Goal: Transaction & Acquisition: Book appointment/travel/reservation

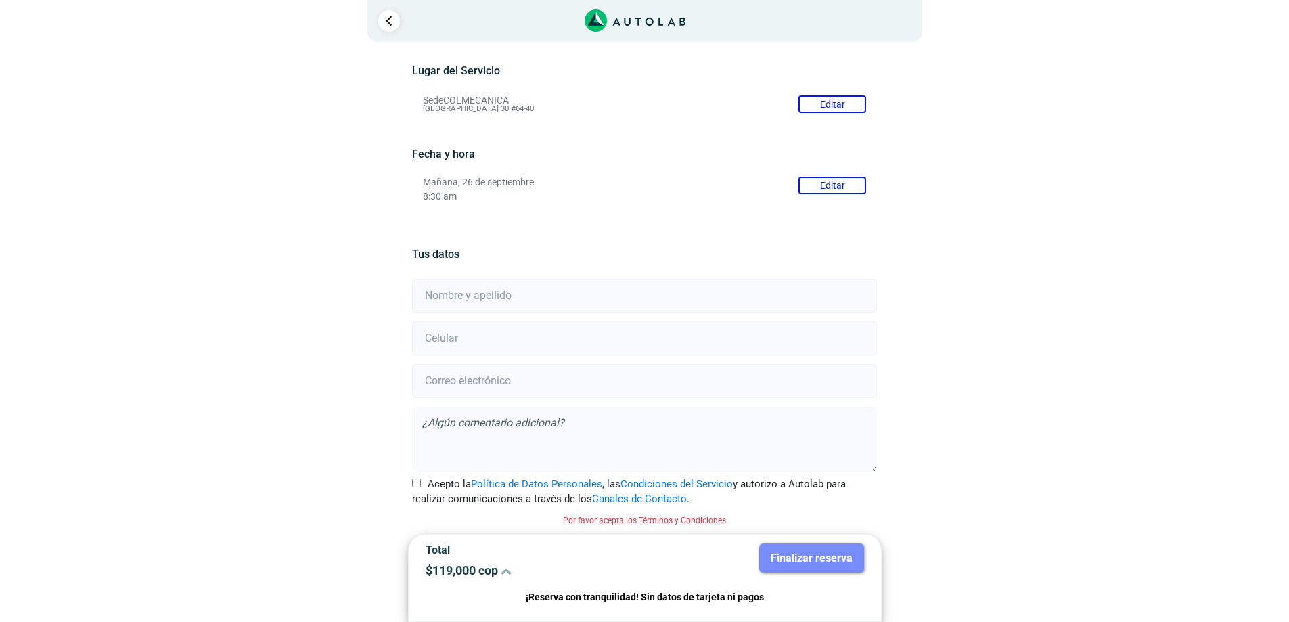
click at [527, 296] on input "text" at bounding box center [644, 296] width 465 height 34
type input "J"
type input "[PERSON_NAME]"
type input "3166714503"
click at [563, 360] on form "[PERSON_NAME] 3166714503 Acepto la Política de Datos Personales , las Condicion…" at bounding box center [644, 402] width 465 height 250
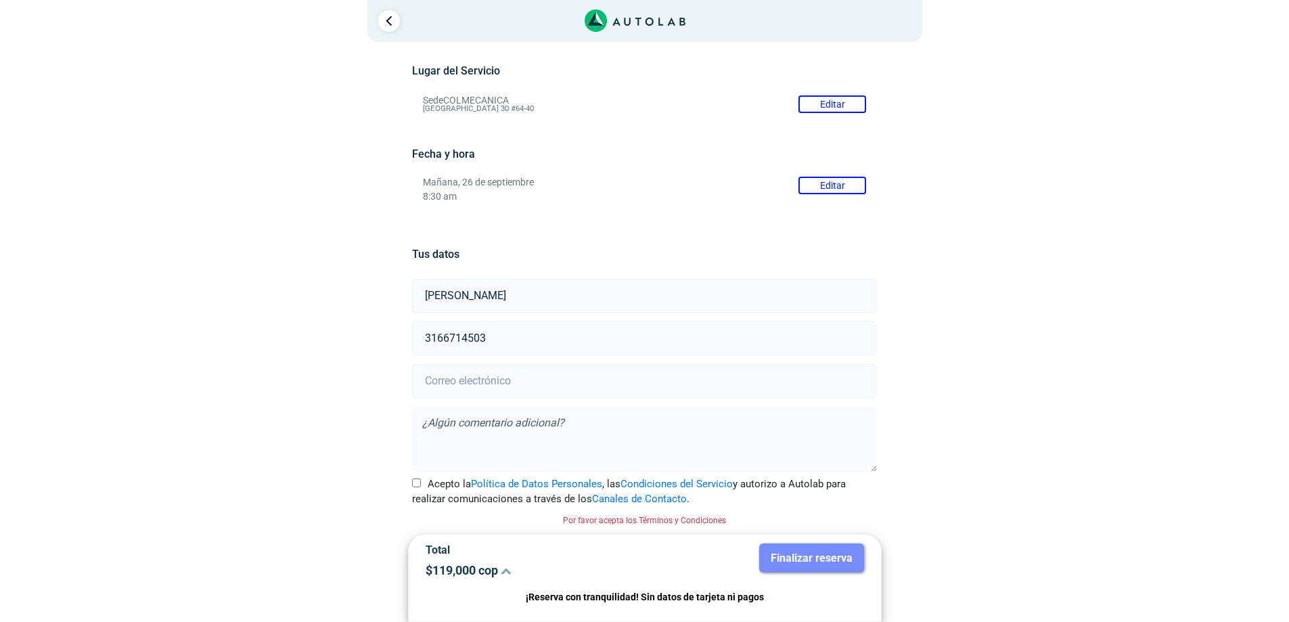
click at [563, 371] on input "email" at bounding box center [644, 381] width 465 height 34
click at [569, 394] on input "[EMAIL_ADDRESS][DOMAIN_NAME]" at bounding box center [644, 381] width 465 height 34
type input "[EMAIL_ADDRESS][DOMAIN_NAME]"
click at [549, 409] on textarea at bounding box center [644, 439] width 465 height 65
click at [515, 423] on textarea at bounding box center [644, 439] width 465 height 65
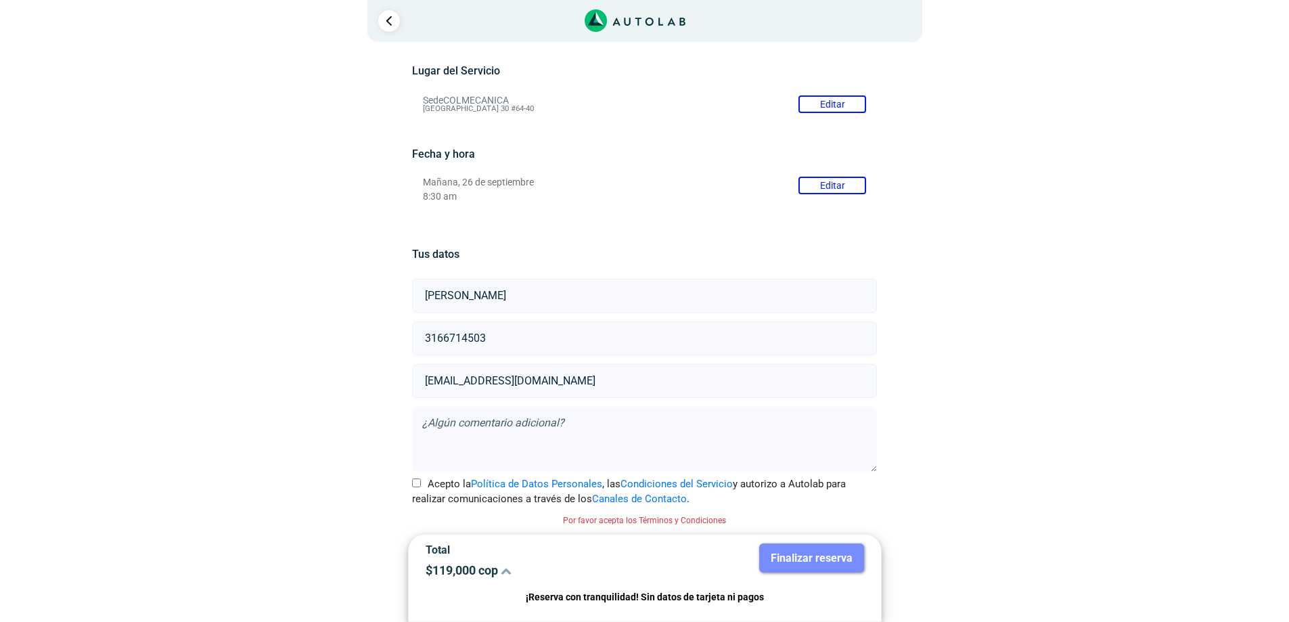
click at [816, 183] on button "Editar" at bounding box center [832, 186] width 68 height 18
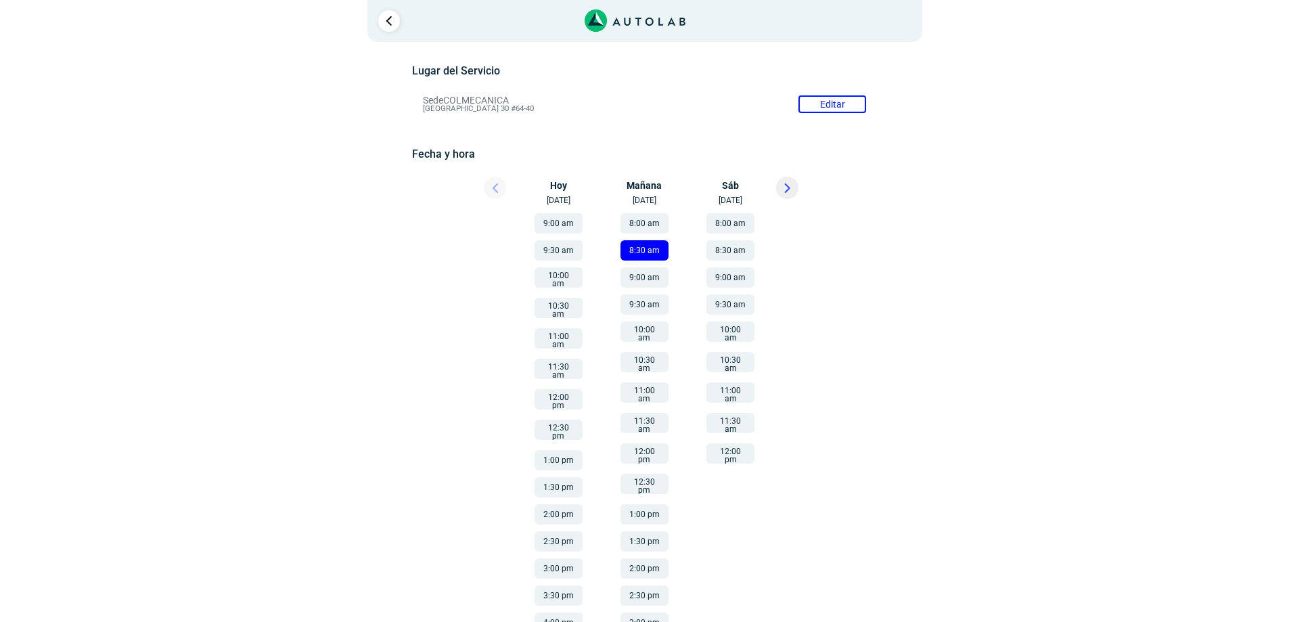
click at [634, 221] on button "8:00 am" at bounding box center [644, 223] width 48 height 20
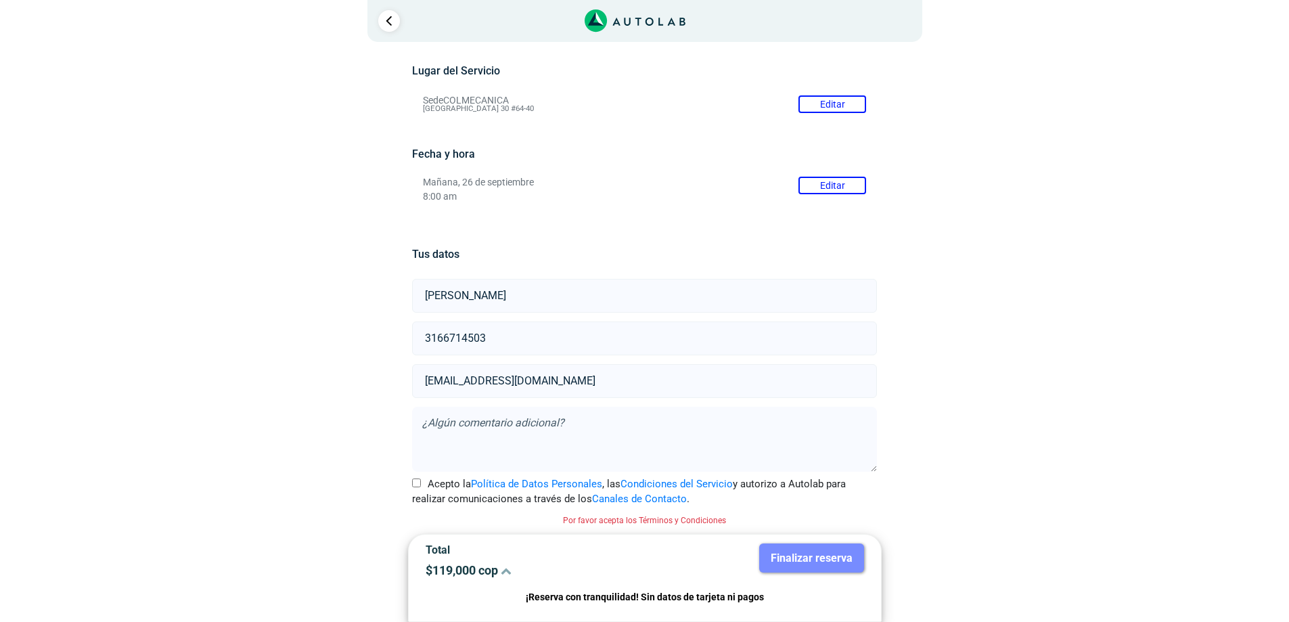
click at [565, 426] on textarea at bounding box center [644, 439] width 465 height 65
click at [417, 480] on input "Acepto la Política de Datos Personales , las Condiciones del Servicio y autoriz…" at bounding box center [416, 482] width 9 height 9
checkbox input "true"
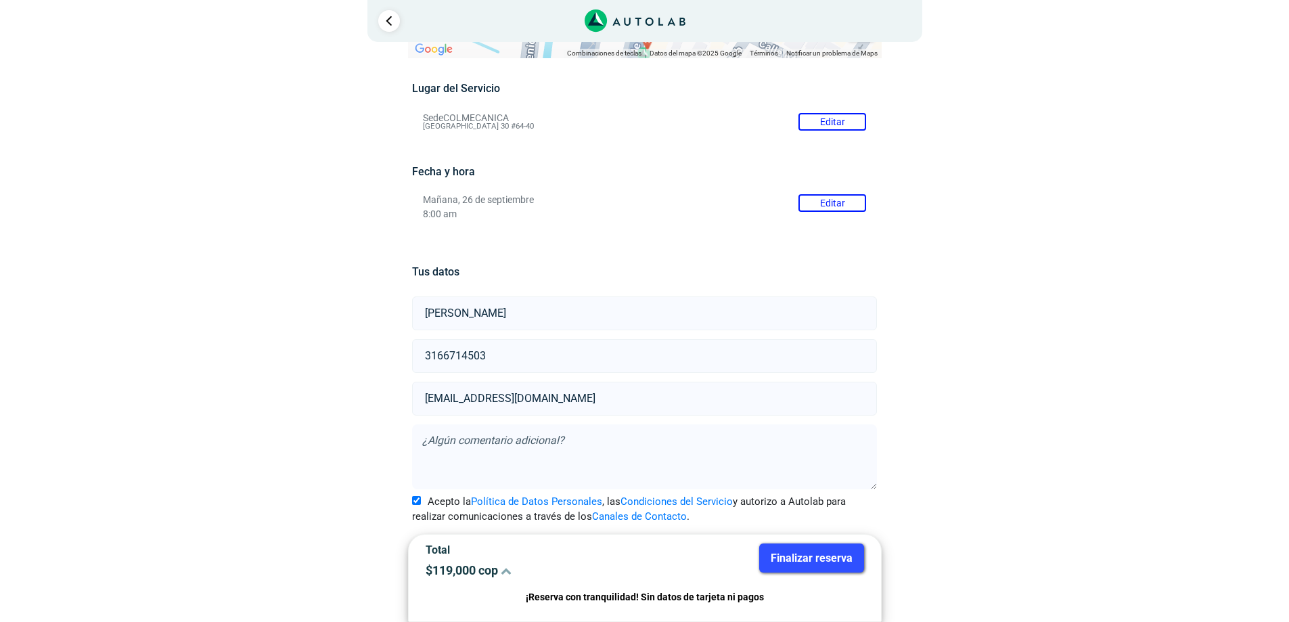
scroll to position [96, 0]
click at [432, 440] on textarea at bounding box center [644, 456] width 465 height 65
click at [807, 556] on button "Finalizar reserva" at bounding box center [811, 557] width 105 height 29
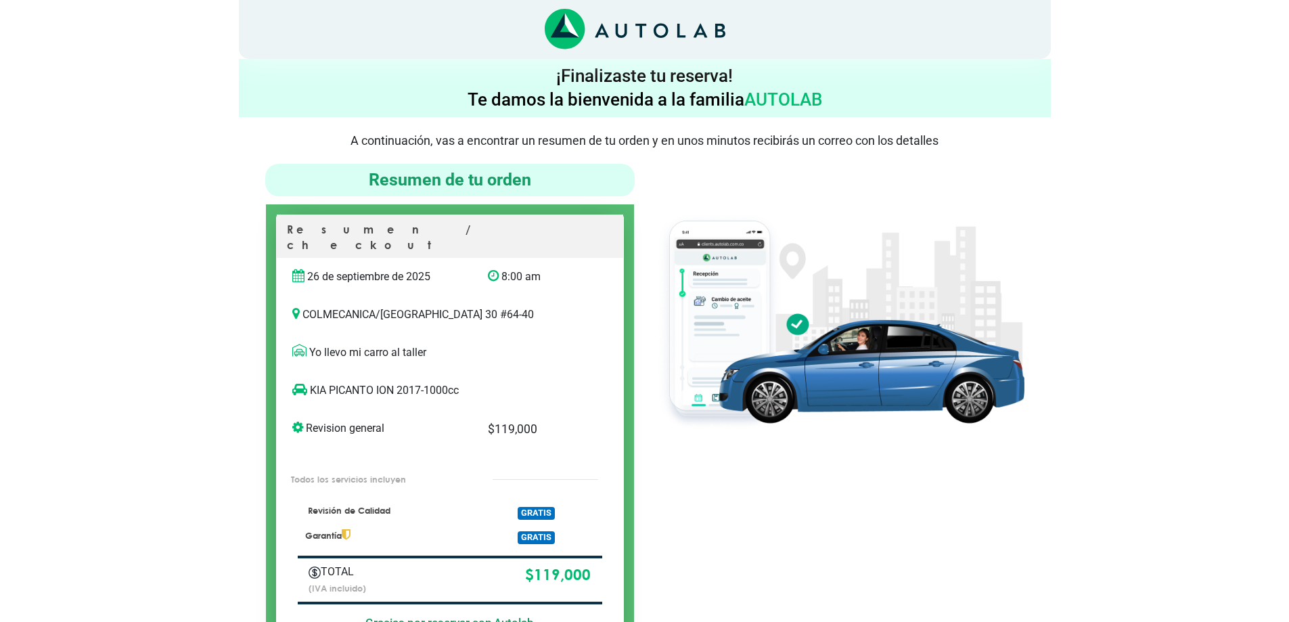
click at [301, 343] on icon at bounding box center [299, 350] width 14 height 14
click at [333, 344] on p "Yo llevo mi carro al taller" at bounding box center [449, 352] width 315 height 16
click at [347, 344] on p "Yo llevo mi carro al taller" at bounding box center [449, 352] width 315 height 16
click at [426, 344] on p "Yo llevo mi carro al taller" at bounding box center [449, 352] width 315 height 16
click at [428, 344] on p "Yo llevo mi carro al taller" at bounding box center [449, 352] width 315 height 16
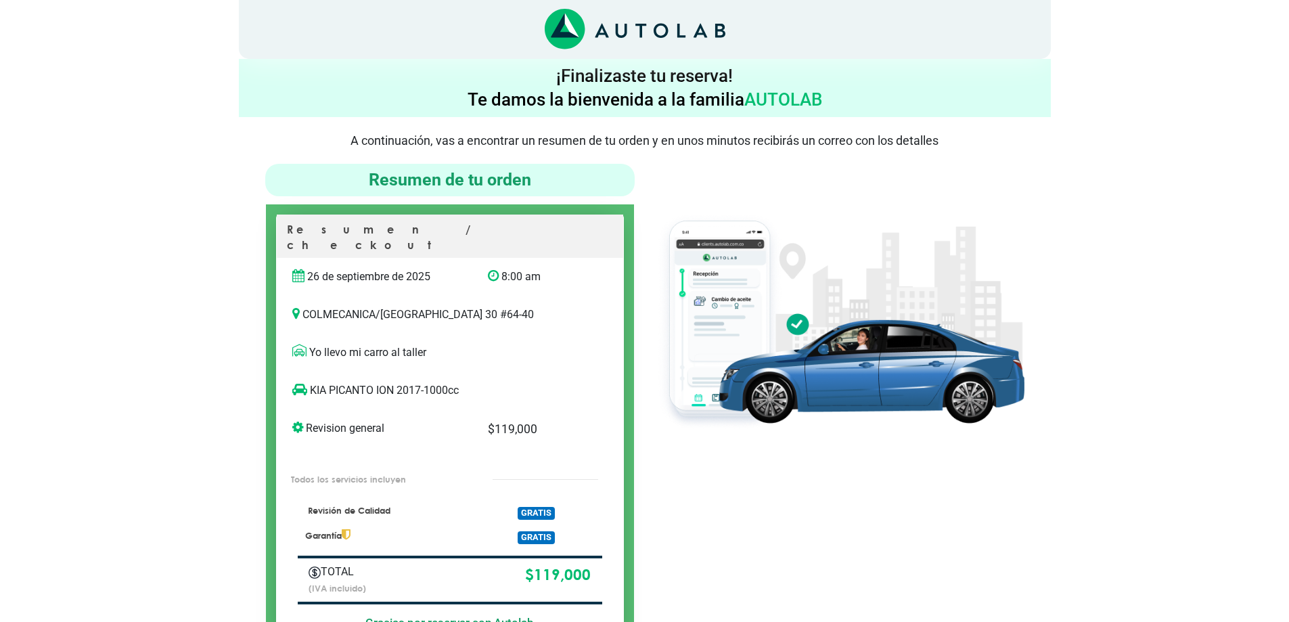
click at [528, 531] on span "GRATIS" at bounding box center [535, 537] width 37 height 13
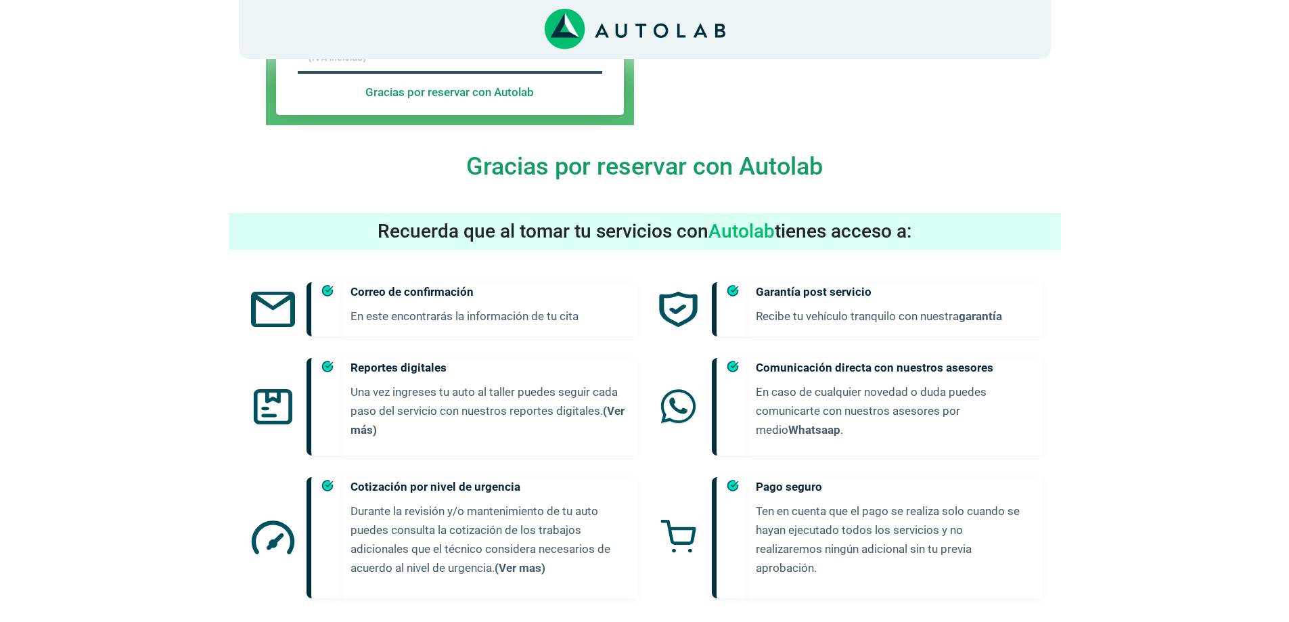
scroll to position [611, 0]
